Goal: Find contact information: Find contact information

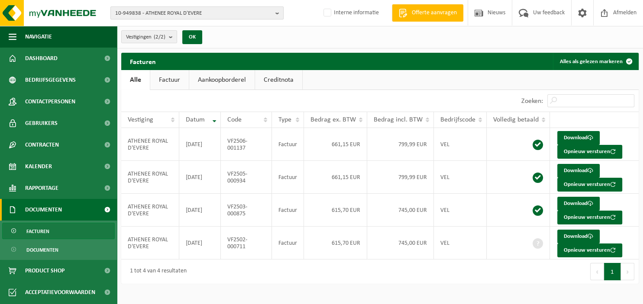
click at [280, 11] on b "button" at bounding box center [279, 13] width 8 height 12
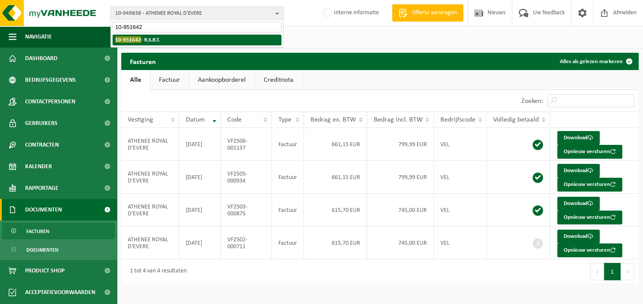
type input "10-951642"
click at [165, 39] on li "10-951642 - R.S.B.T." at bounding box center [197, 40] width 169 height 11
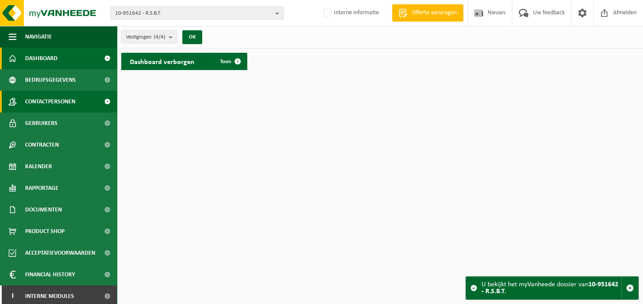
click at [53, 102] on span "Contactpersonen" at bounding box center [50, 102] width 50 height 22
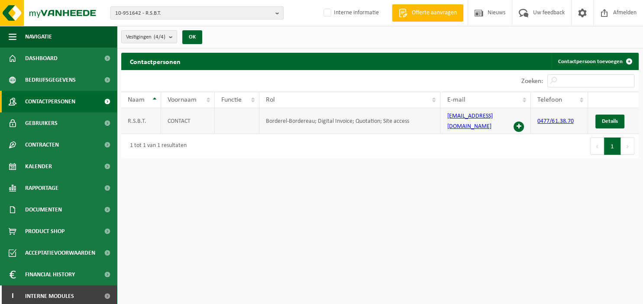
click at [463, 119] on link "[EMAIL_ADDRESS][DOMAIN_NAME]" at bounding box center [469, 121] width 45 height 17
